Goal: Task Accomplishment & Management: Use online tool/utility

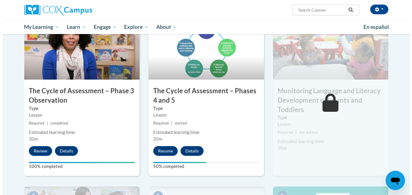
scroll to position [363, 0]
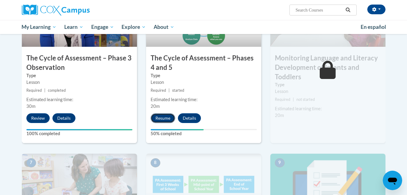
click at [161, 117] on button "Resume" at bounding box center [163, 118] width 25 height 10
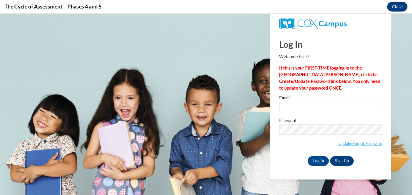
click at [300, 108] on input "Email" at bounding box center [330, 107] width 103 height 10
type input "[EMAIL_ADDRESS][DOMAIN_NAME]"
click at [320, 159] on input "Log In" at bounding box center [317, 161] width 21 height 10
